Goal: Information Seeking & Learning: Learn about a topic

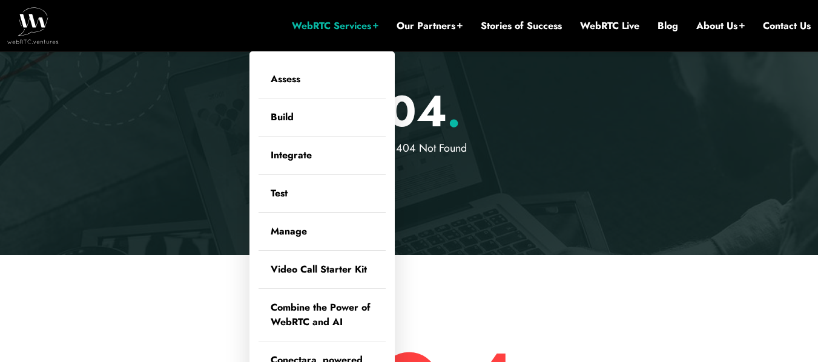
scroll to position [73, 0]
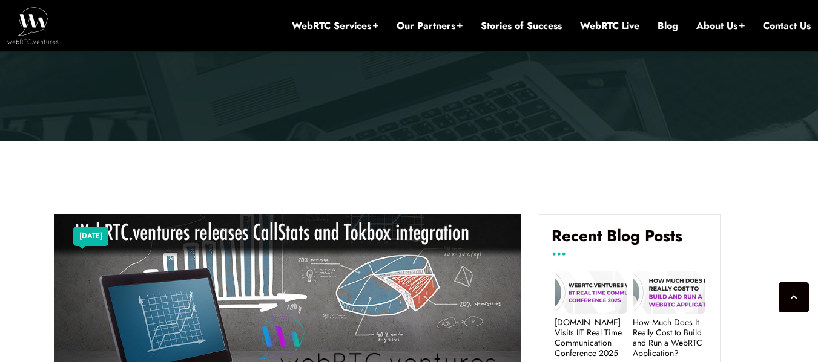
scroll to position [254, 0]
